Goal: Task Accomplishment & Management: Complete application form

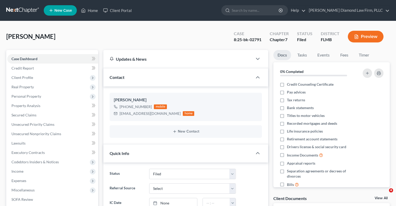
select select "4"
select select "0"
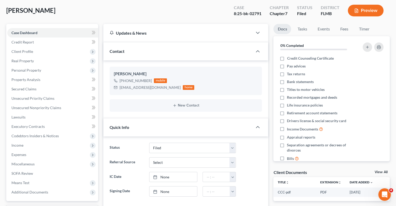
scroll to position [76, 0]
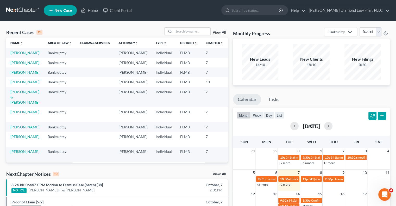
click at [269, 8] on input "search" at bounding box center [256, 10] width 48 height 10
paste input "Hartman, Barb"
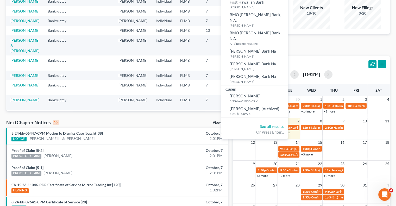
scroll to position [52, 0]
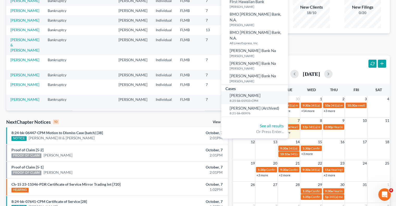
type input "Hartman, Barb"
click at [258, 93] on span "Hartman, Barbara" at bounding box center [245, 95] width 31 height 5
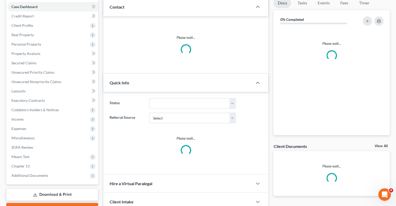
click at [258, 85] on div "Updates & News × Contact Please wait... Quick Info Status Referral Source Selec…" at bounding box center [185, 114] width 165 height 232
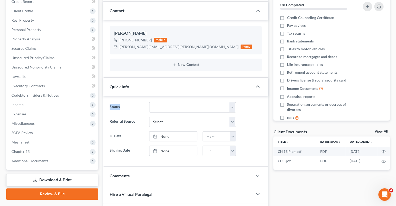
scroll to position [78, 0]
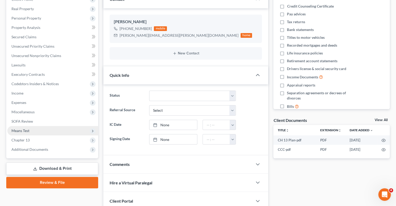
click at [36, 133] on span "Means Test" at bounding box center [52, 130] width 91 height 9
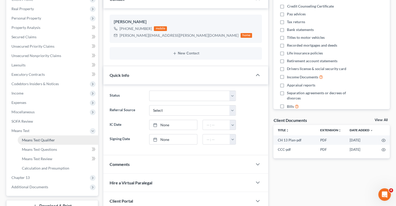
click at [70, 140] on link "Means Test Qualifier" at bounding box center [58, 139] width 80 height 9
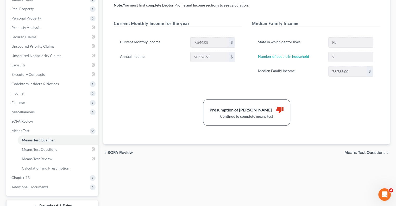
scroll to position [104, 0]
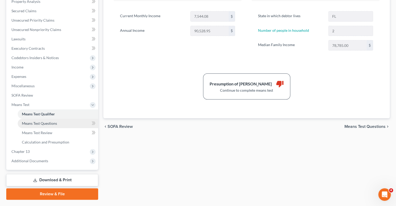
click at [37, 125] on span "Means Test Questions" at bounding box center [39, 123] width 35 height 4
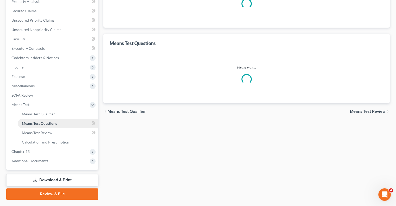
scroll to position [41, 0]
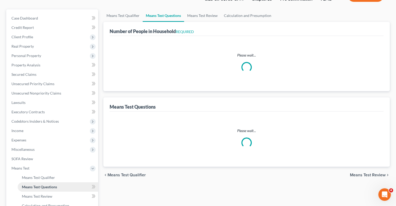
select select "0"
select select "60"
select select "1"
select select "60"
select select "1"
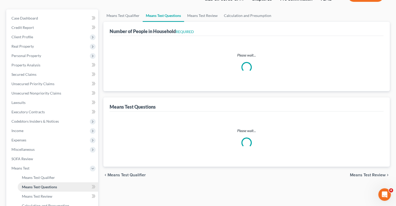
select select "60"
select select "2"
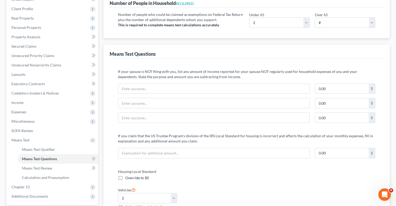
scroll to position [0, 0]
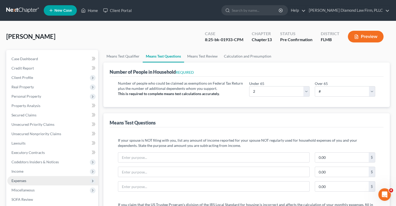
click at [29, 182] on span "Expenses" at bounding box center [52, 180] width 91 height 9
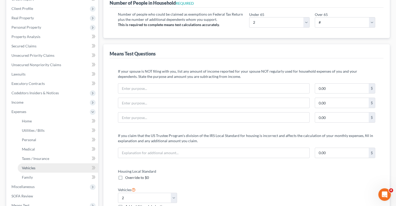
scroll to position [78, 0]
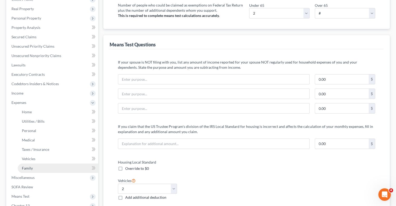
click at [36, 168] on link "Family" at bounding box center [58, 168] width 80 height 9
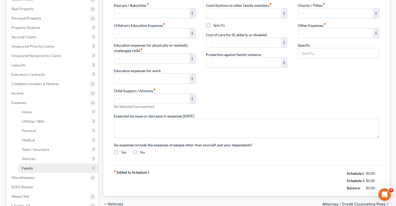
scroll to position [17, 0]
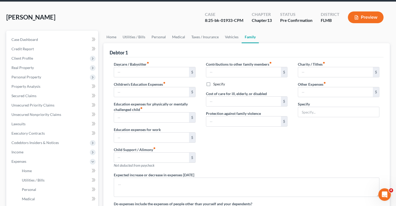
type input "0.00"
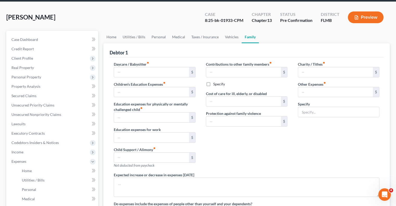
type input "0.00"
type input "250.00"
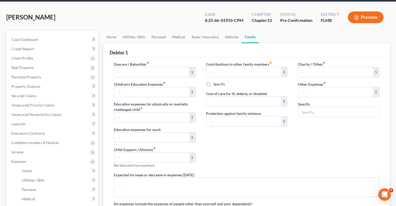
type input "Pet expenses"
radio input "true"
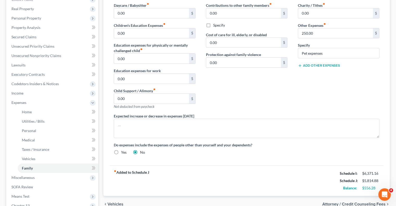
scroll to position [0, 0]
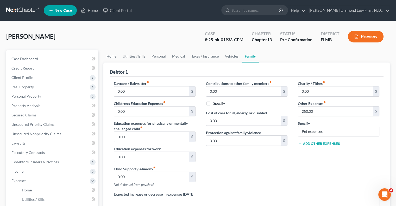
click at [208, 41] on div "8:25-bk-01933-CPM" at bounding box center [224, 40] width 39 height 6
drag, startPoint x: 208, startPoint y: 40, endPoint x: 231, endPoint y: 45, distance: 23.3
click at [231, 45] on div "Case 8:25-bk-01933-CPM Chapter Chapter 13 Status Pre Confirmation District FLMB…" at bounding box center [294, 36] width 191 height 18
copy div "25-bk-01933"
